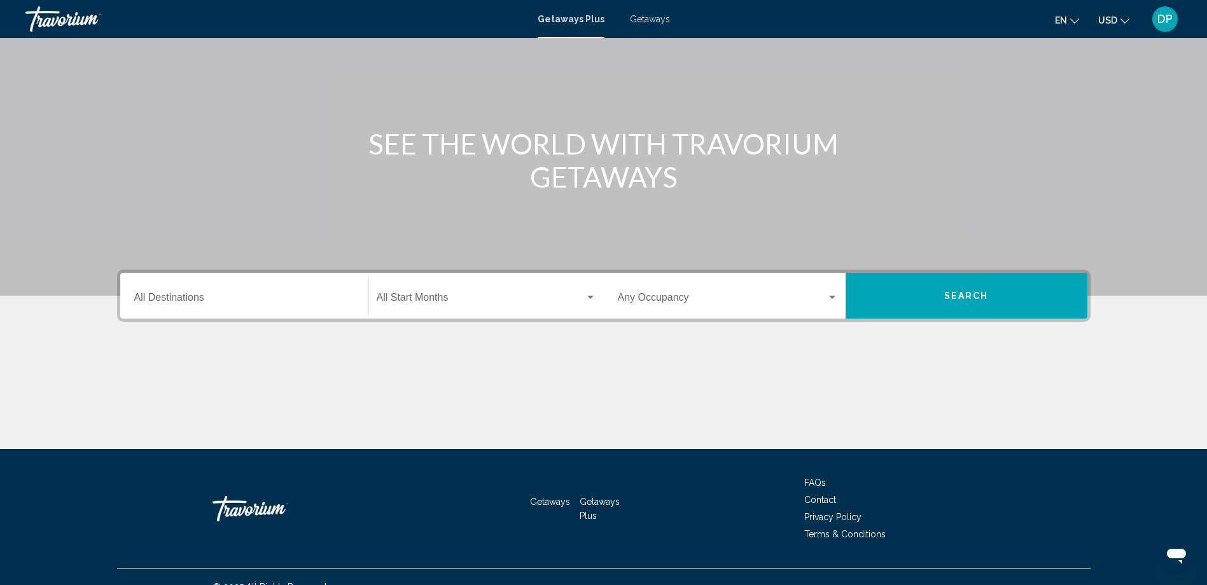
scroll to position [106, 0]
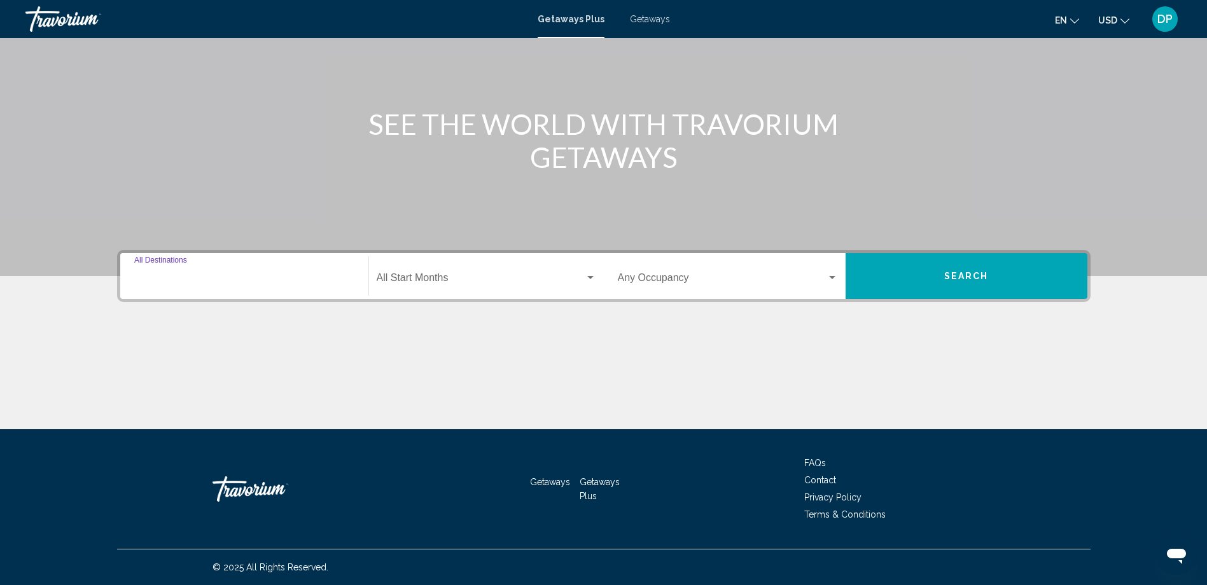
click at [270, 279] on input "Destination All Destinations" at bounding box center [244, 280] width 220 height 11
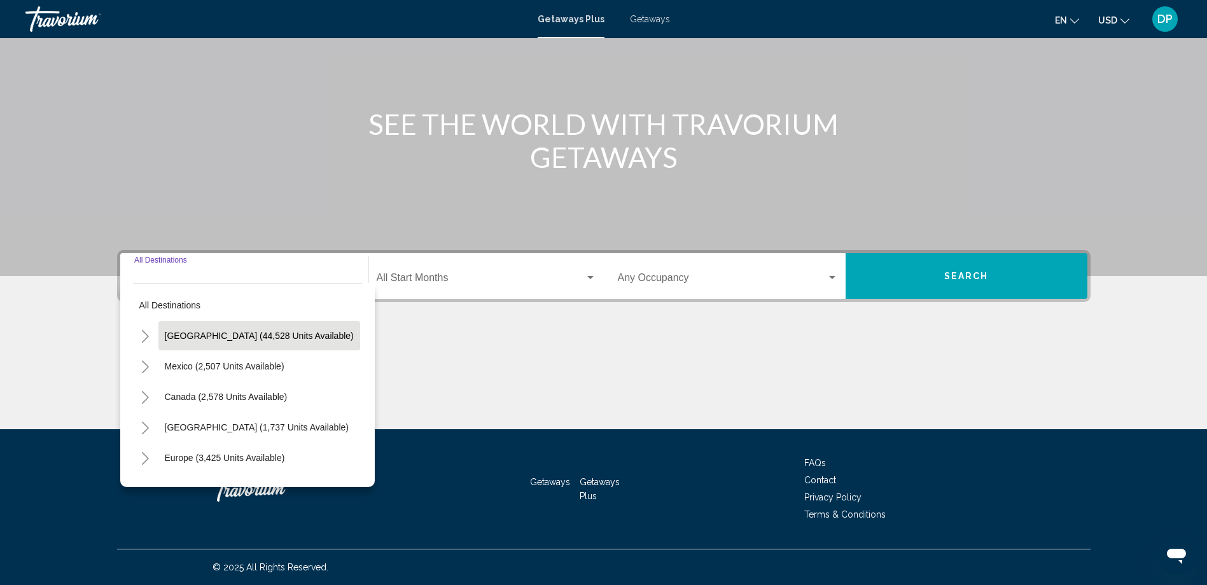
click at [267, 337] on span "United States (44,528 units available)" at bounding box center [259, 336] width 189 height 10
type input "**********"
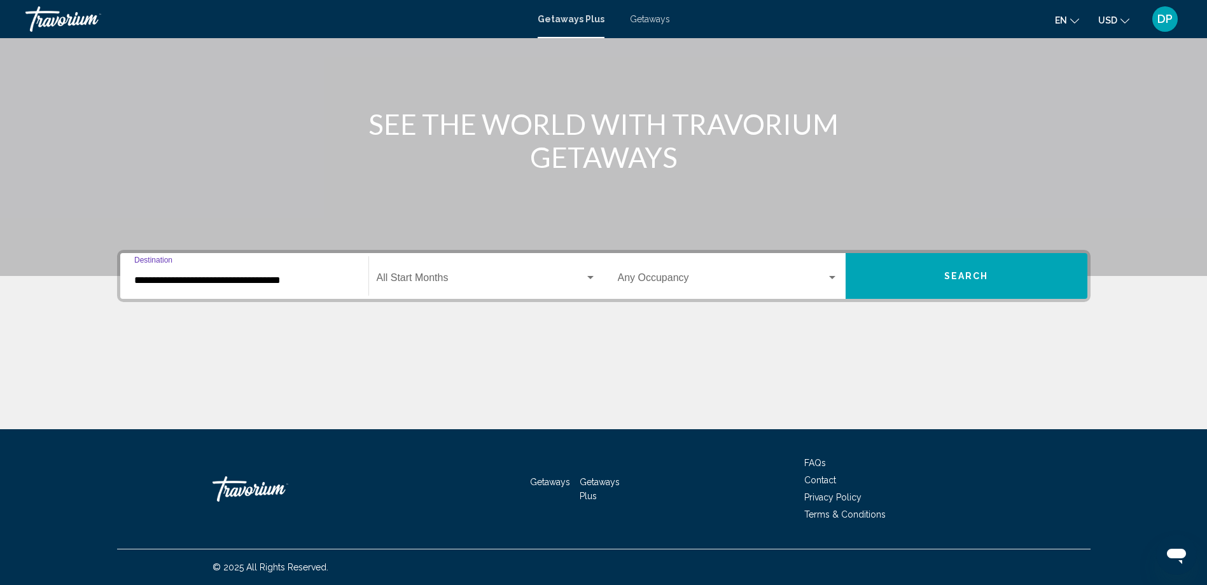
click at [491, 270] on div "Start Month All Start Months" at bounding box center [487, 276] width 220 height 40
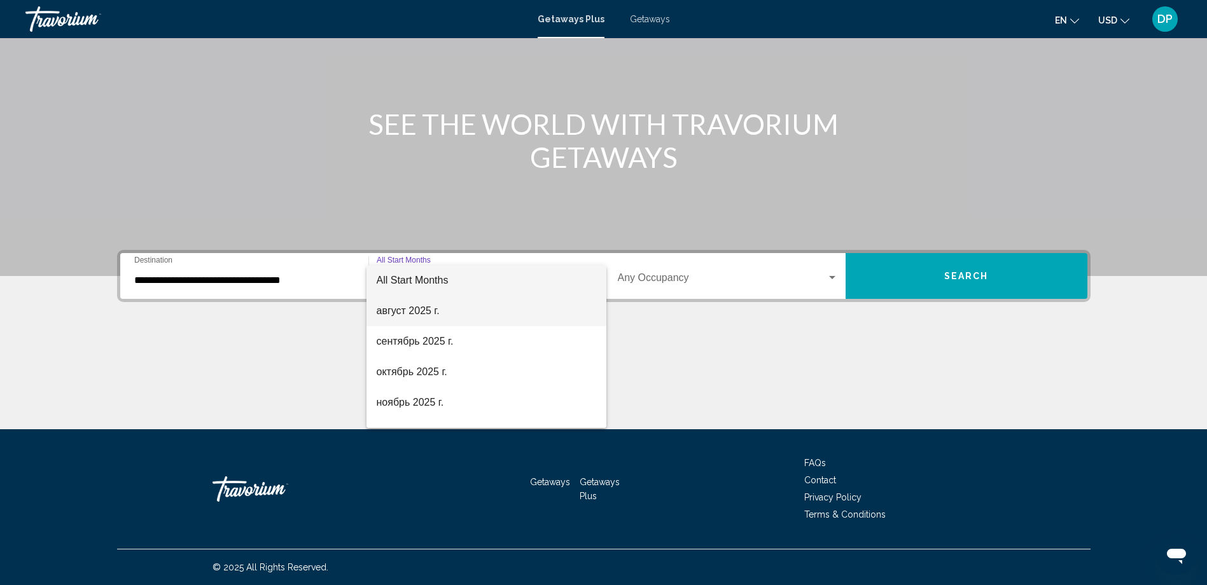
click at [474, 308] on span "август 2025 г." at bounding box center [487, 311] width 220 height 31
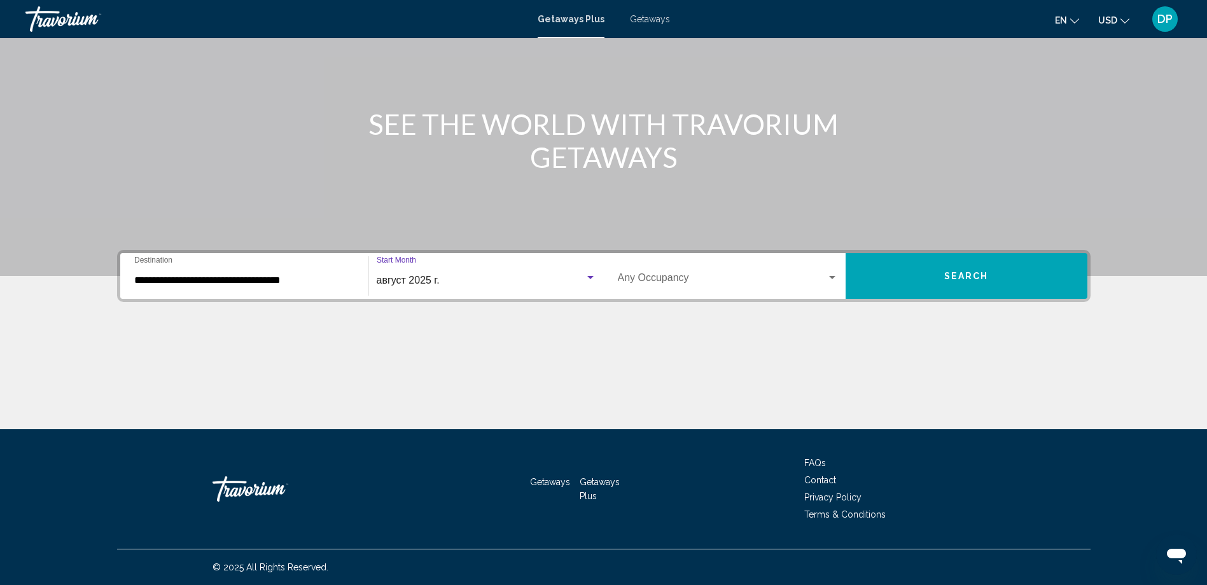
click at [685, 283] on span "Search widget" at bounding box center [722, 280] width 209 height 11
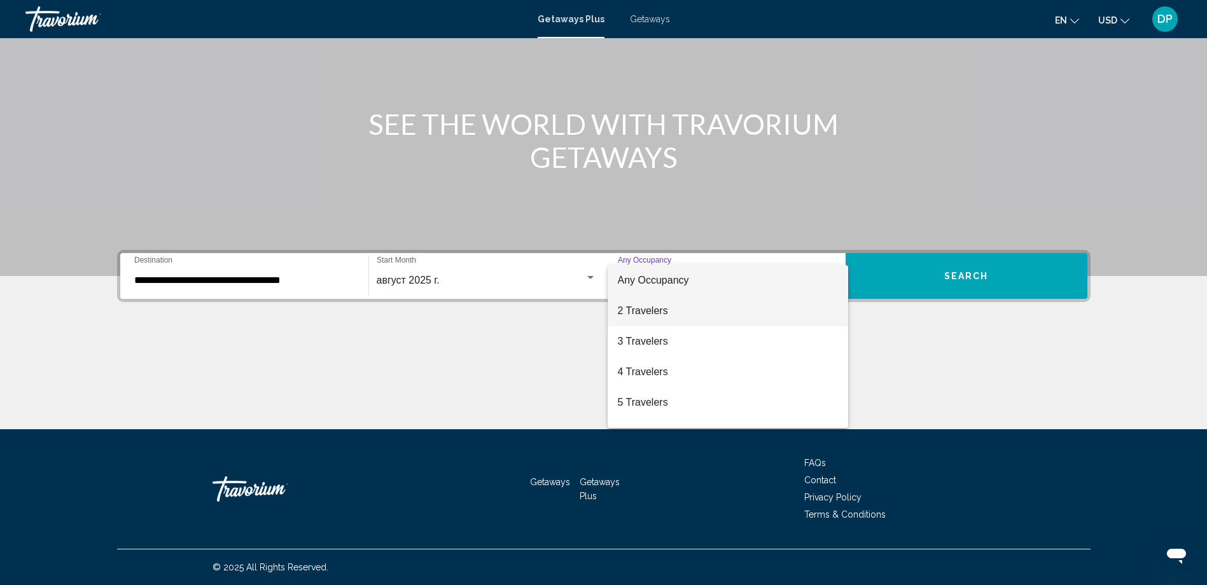
click at [689, 304] on span "2 Travelers" at bounding box center [728, 311] width 220 height 31
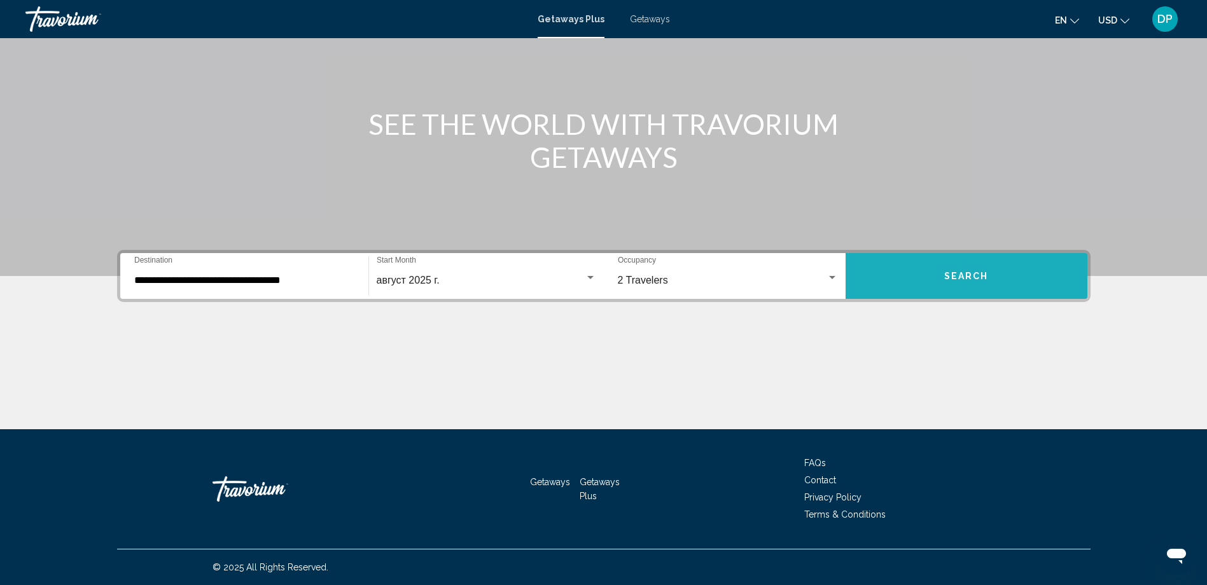
click at [920, 272] on button "Search" at bounding box center [967, 276] width 242 height 46
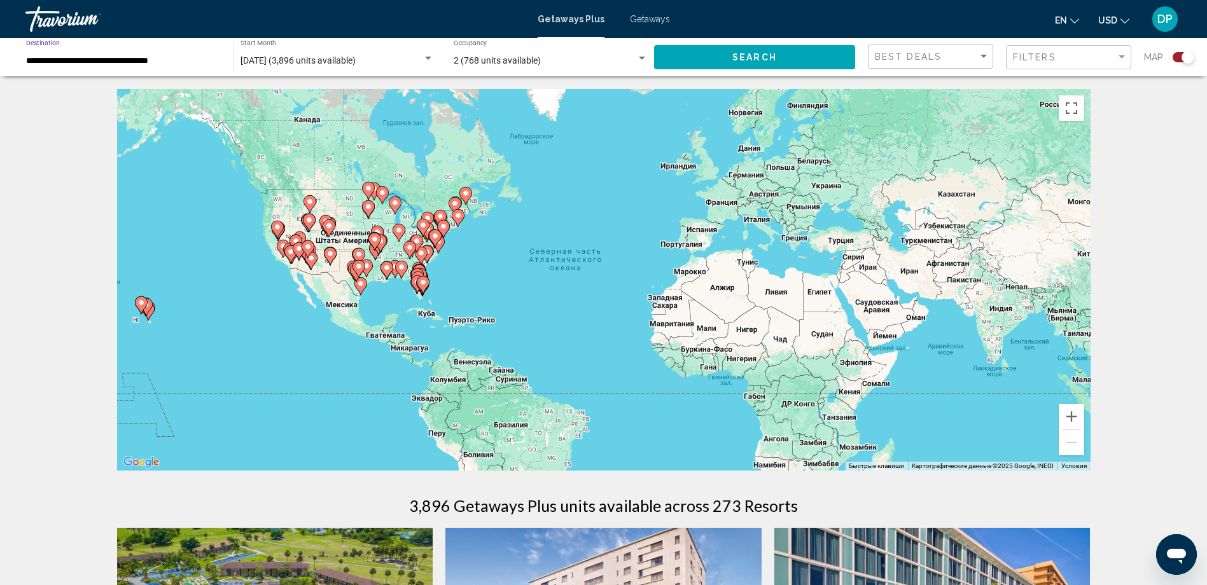
click at [165, 60] on input "**********" at bounding box center [123, 61] width 194 height 10
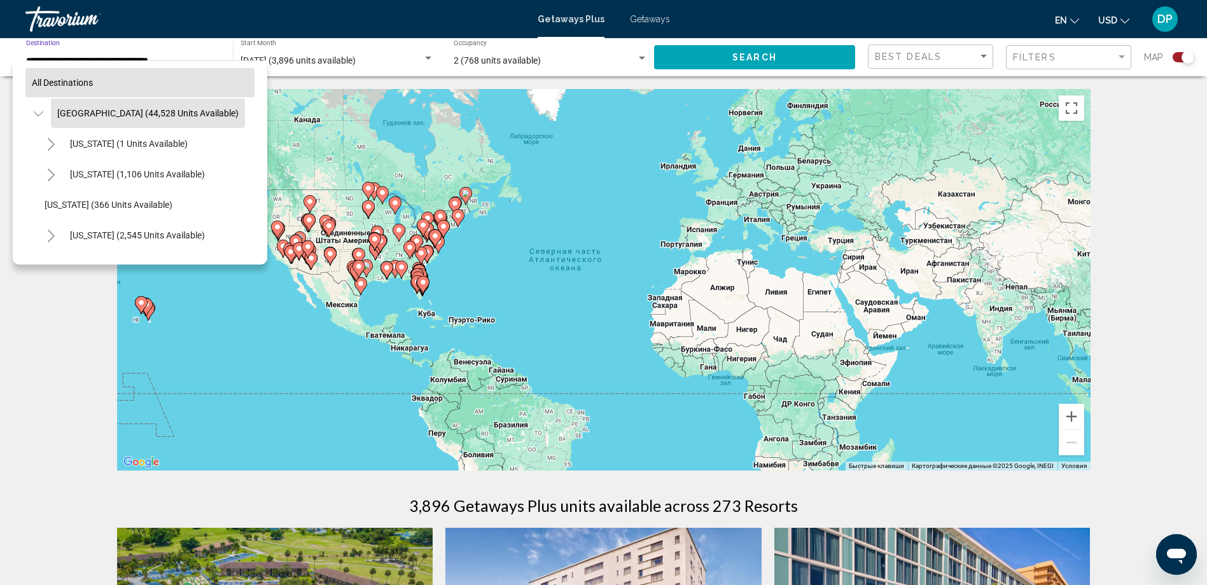
click at [59, 83] on span "All destinations" at bounding box center [62, 83] width 61 height 10
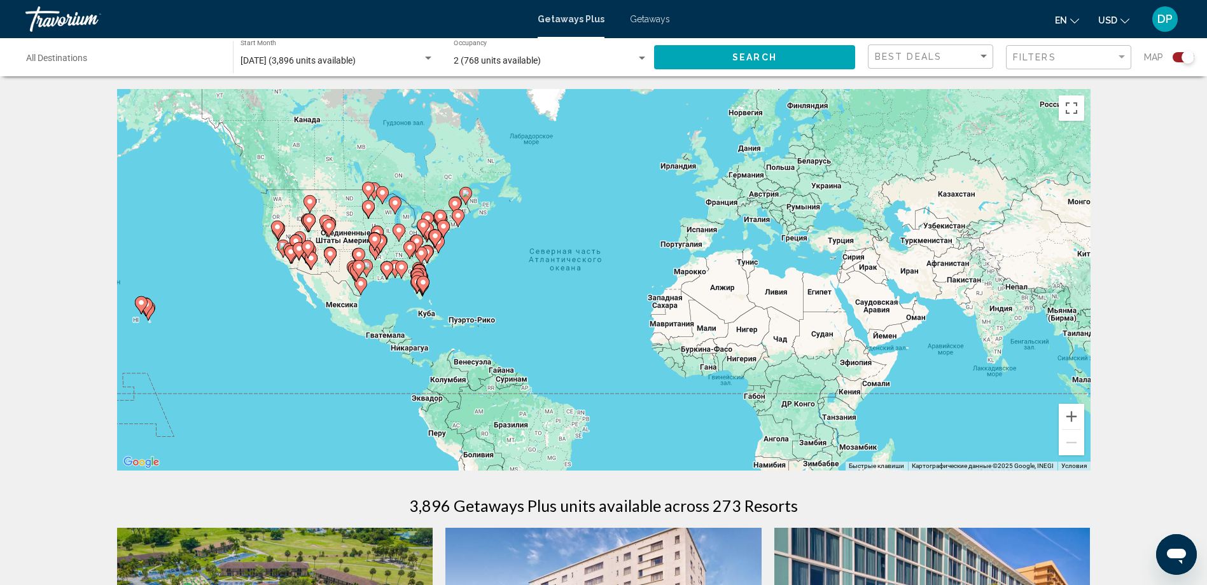
click at [710, 57] on button "Search" at bounding box center [754, 57] width 201 height 24
